Goal: Find specific page/section: Find specific page/section

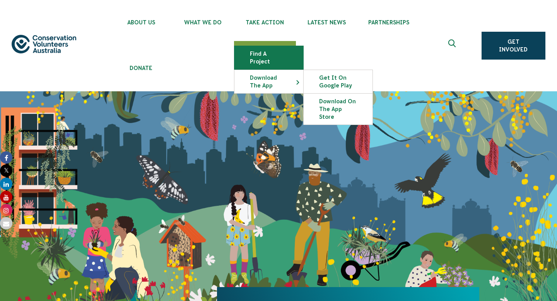
click at [282, 55] on link "Find a project" at bounding box center [269, 57] width 69 height 23
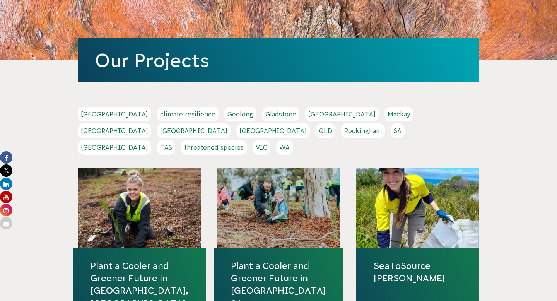
scroll to position [132, 0]
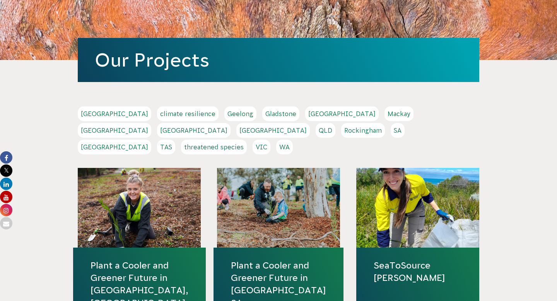
click at [231, 123] on link "[GEOGRAPHIC_DATA]" at bounding box center [194, 130] width 74 height 15
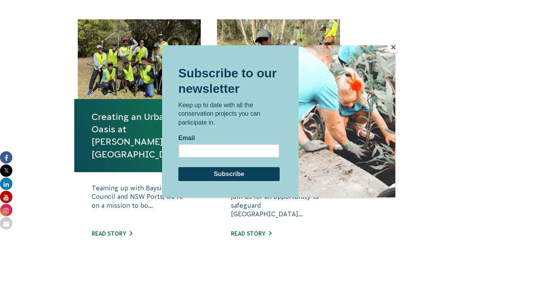
scroll to position [302, 0]
